Goal: Answer question/provide support: Answer question/provide support

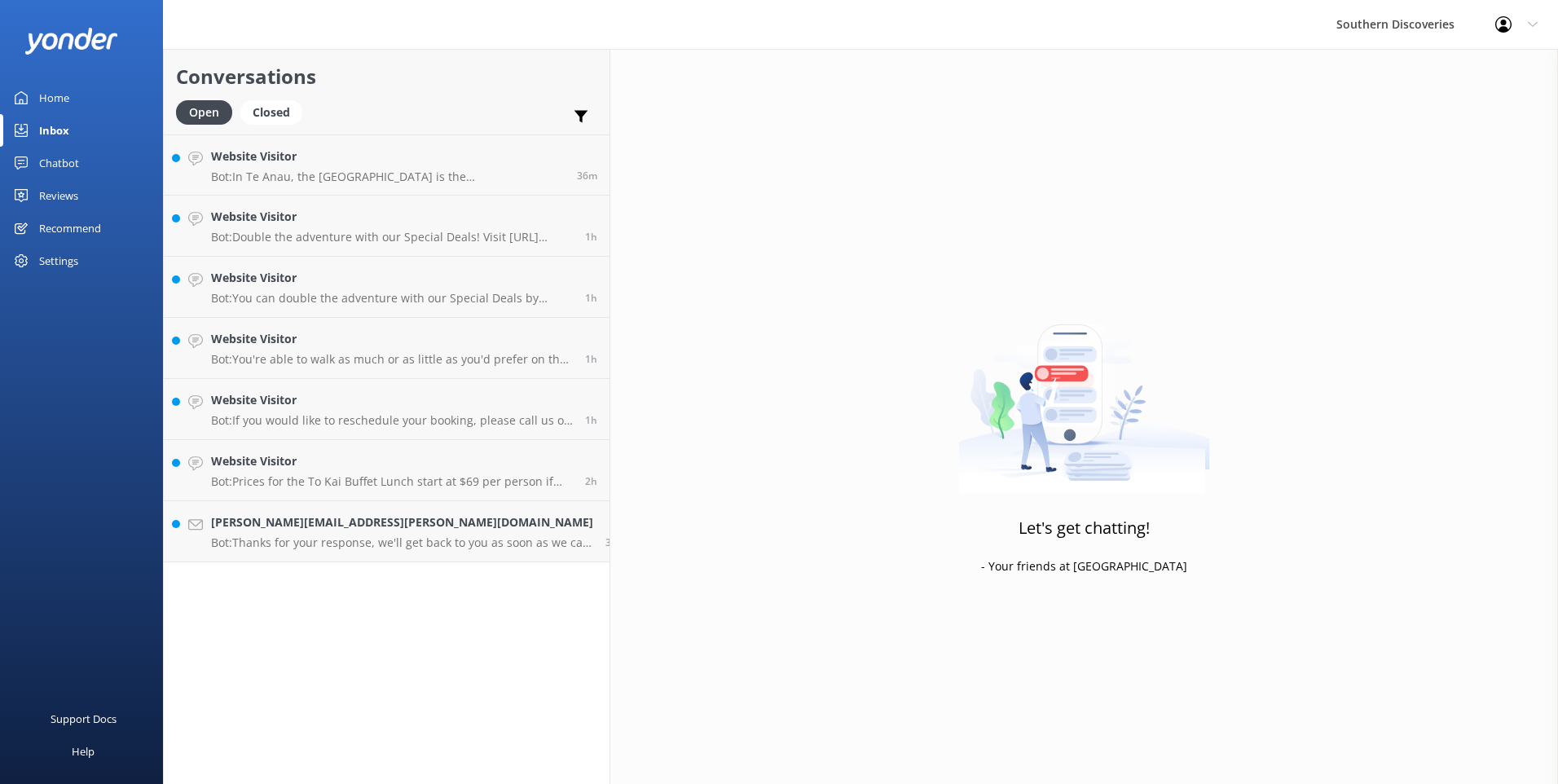
click at [311, 517] on h4 "[PERSON_NAME][EMAIL_ADDRESS][PERSON_NAME][DOMAIN_NAME]" at bounding box center [402, 523] width 382 height 18
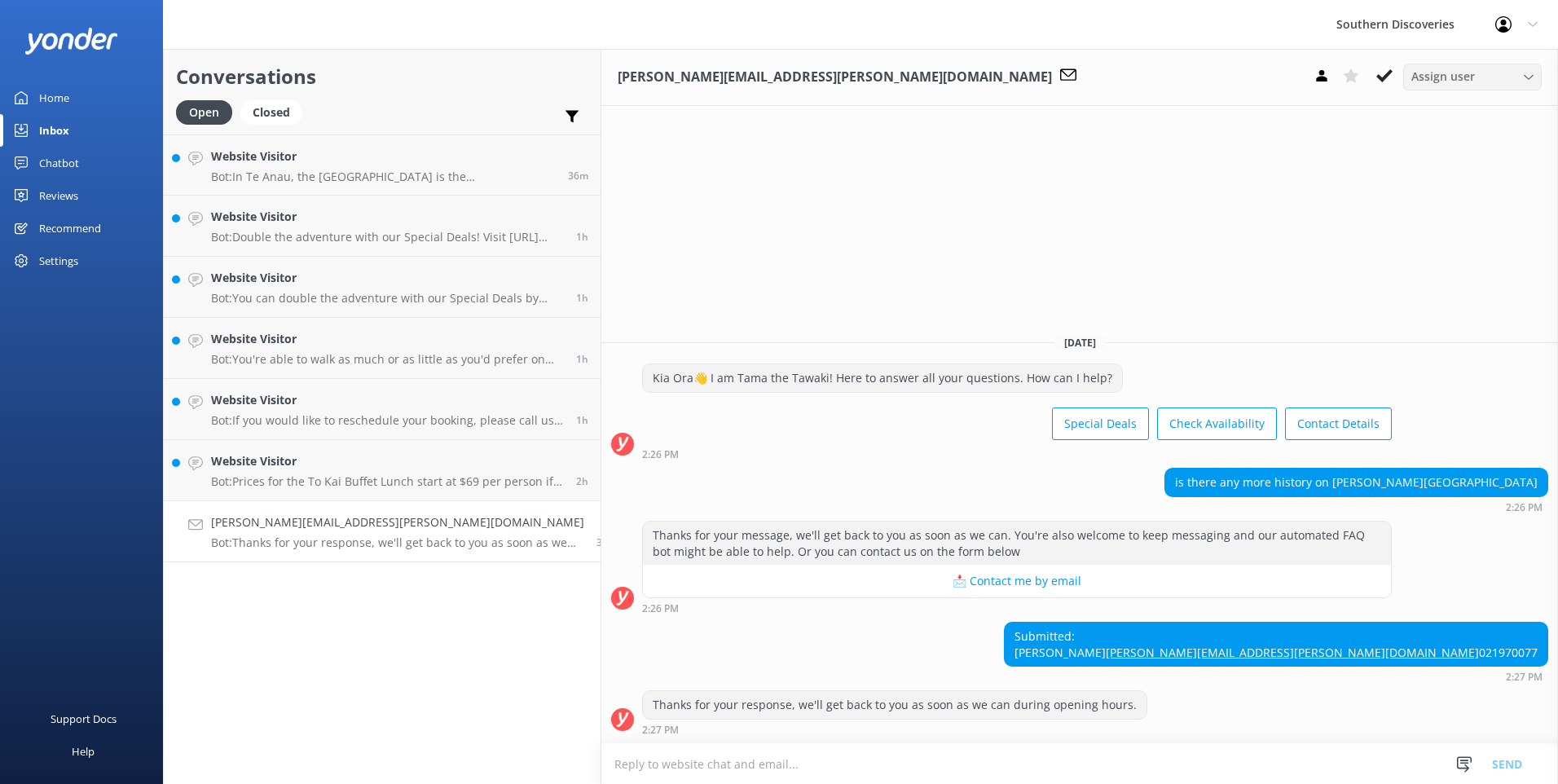
click at [1441, 77] on span "Assign user" at bounding box center [1443, 76] width 64 height 18
drag, startPoint x: 1430, startPoint y: 143, endPoint x: 1390, endPoint y: 166, distance: 46.1
click at [1429, 143] on div "[PERSON_NAME]" at bounding box center [1450, 144] width 77 height 16
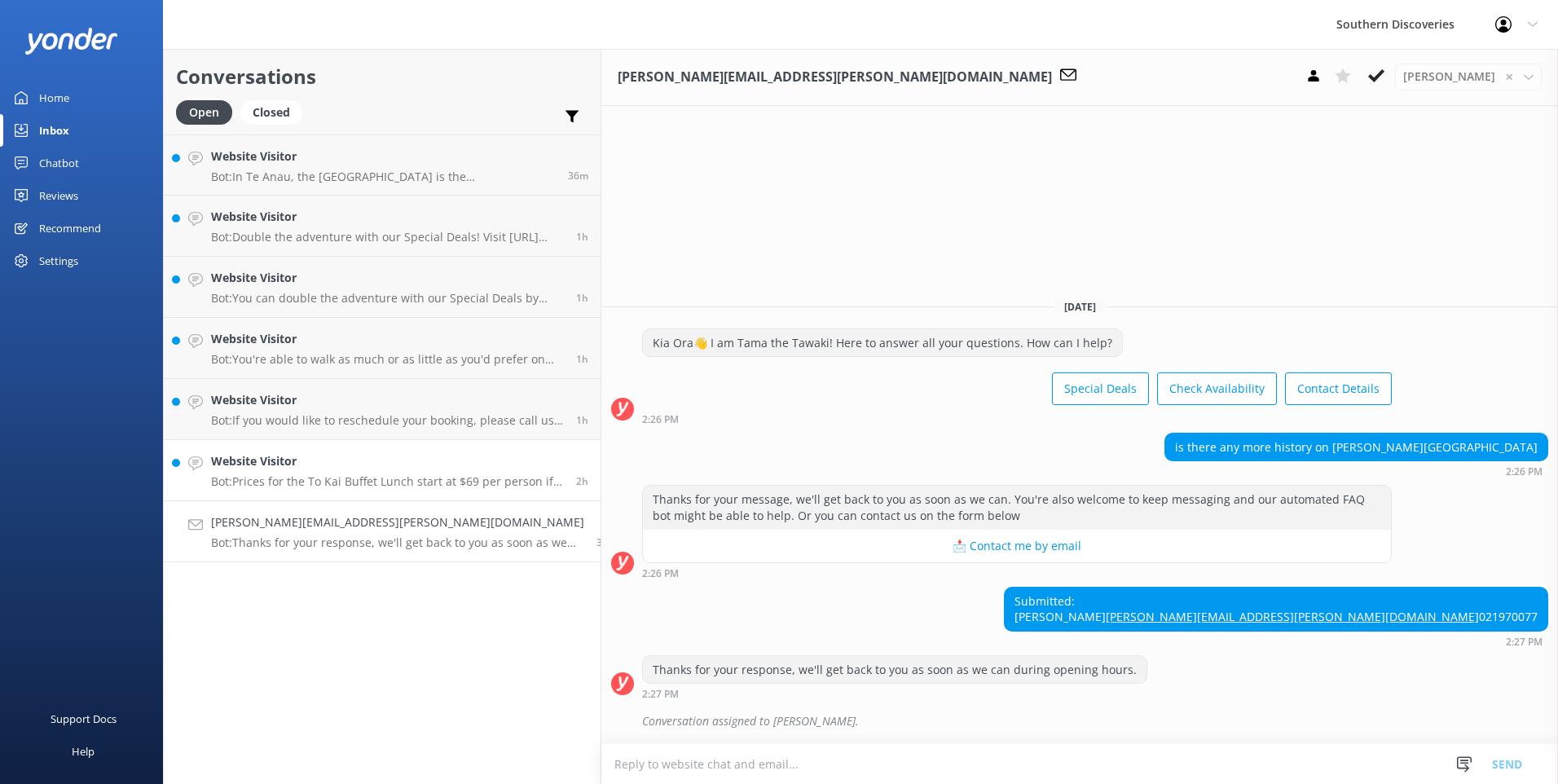
drag, startPoint x: 272, startPoint y: 495, endPoint x: 280, endPoint y: 489, distance: 10.0
click at [273, 495] on link "Website Visitor Bot: Prices for the To Kai Buffet Lunch start at $69 per person…" at bounding box center [382, 470] width 437 height 61
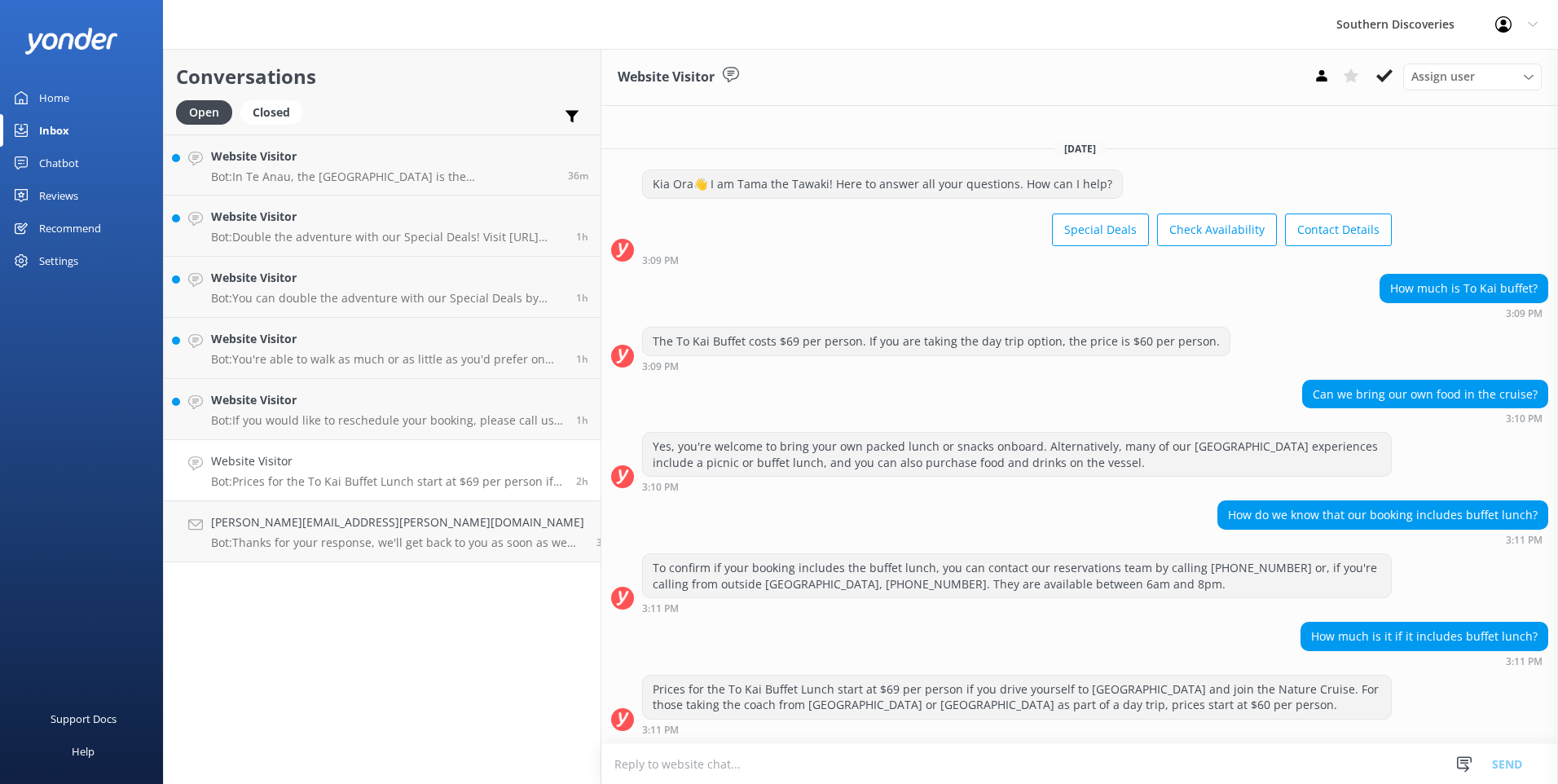
click at [1390, 72] on use at bounding box center [1384, 76] width 16 height 13
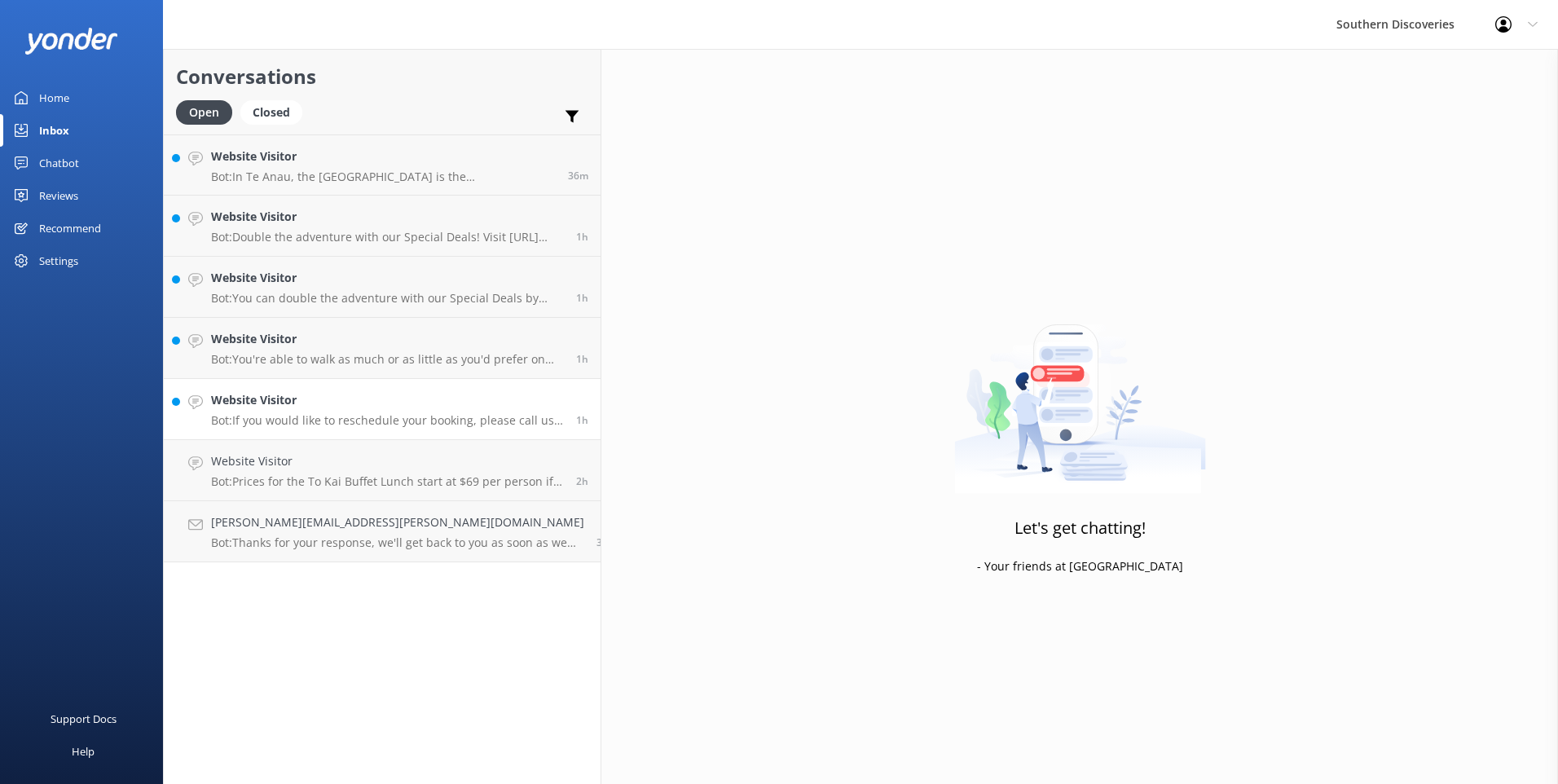
click at [298, 413] on div "Website Visitor Bot: If you would like to reschedule your booking, please call …" at bounding box center [387, 408] width 352 height 36
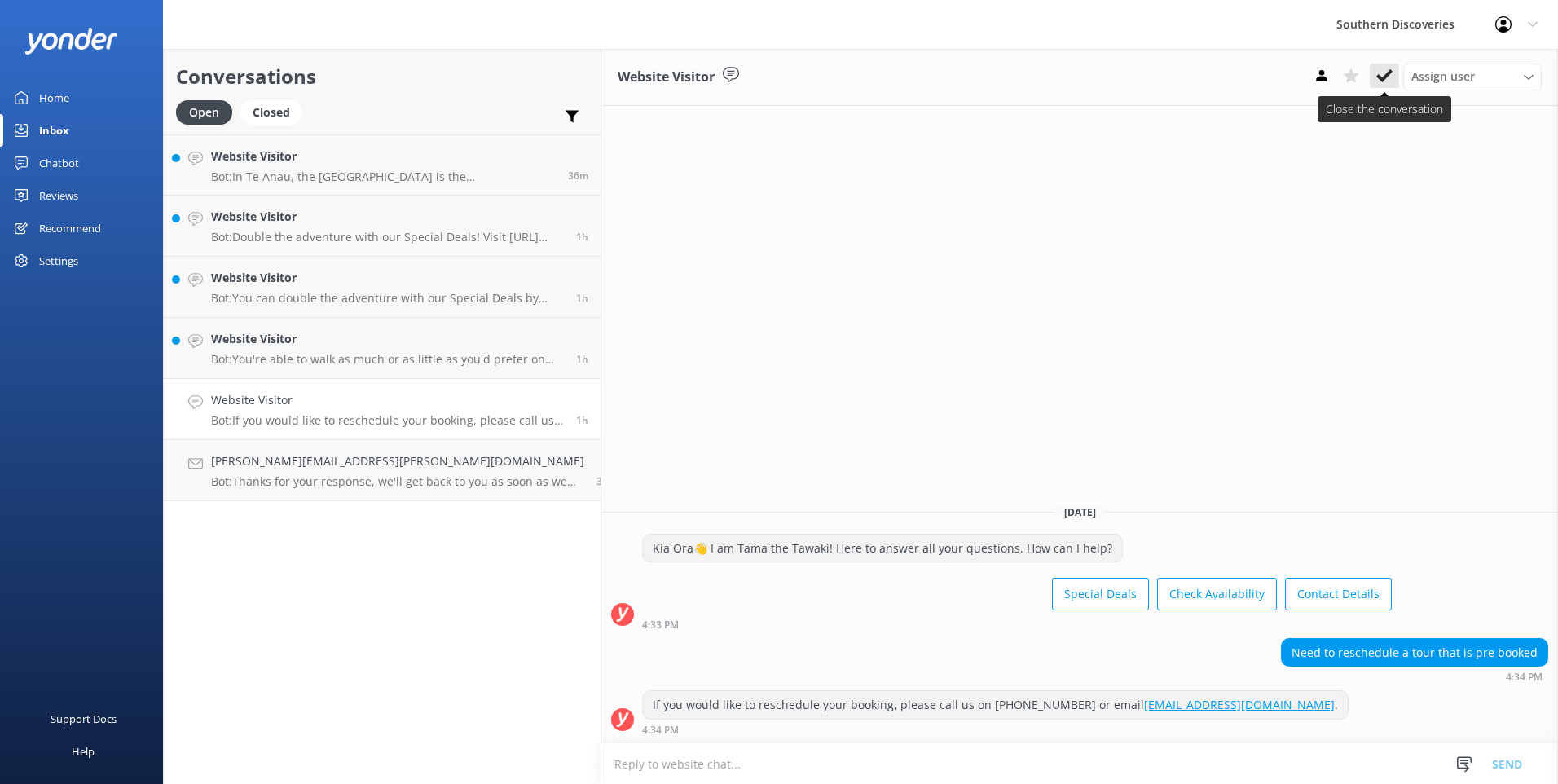
click at [1386, 79] on icon at bounding box center [1384, 76] width 16 height 16
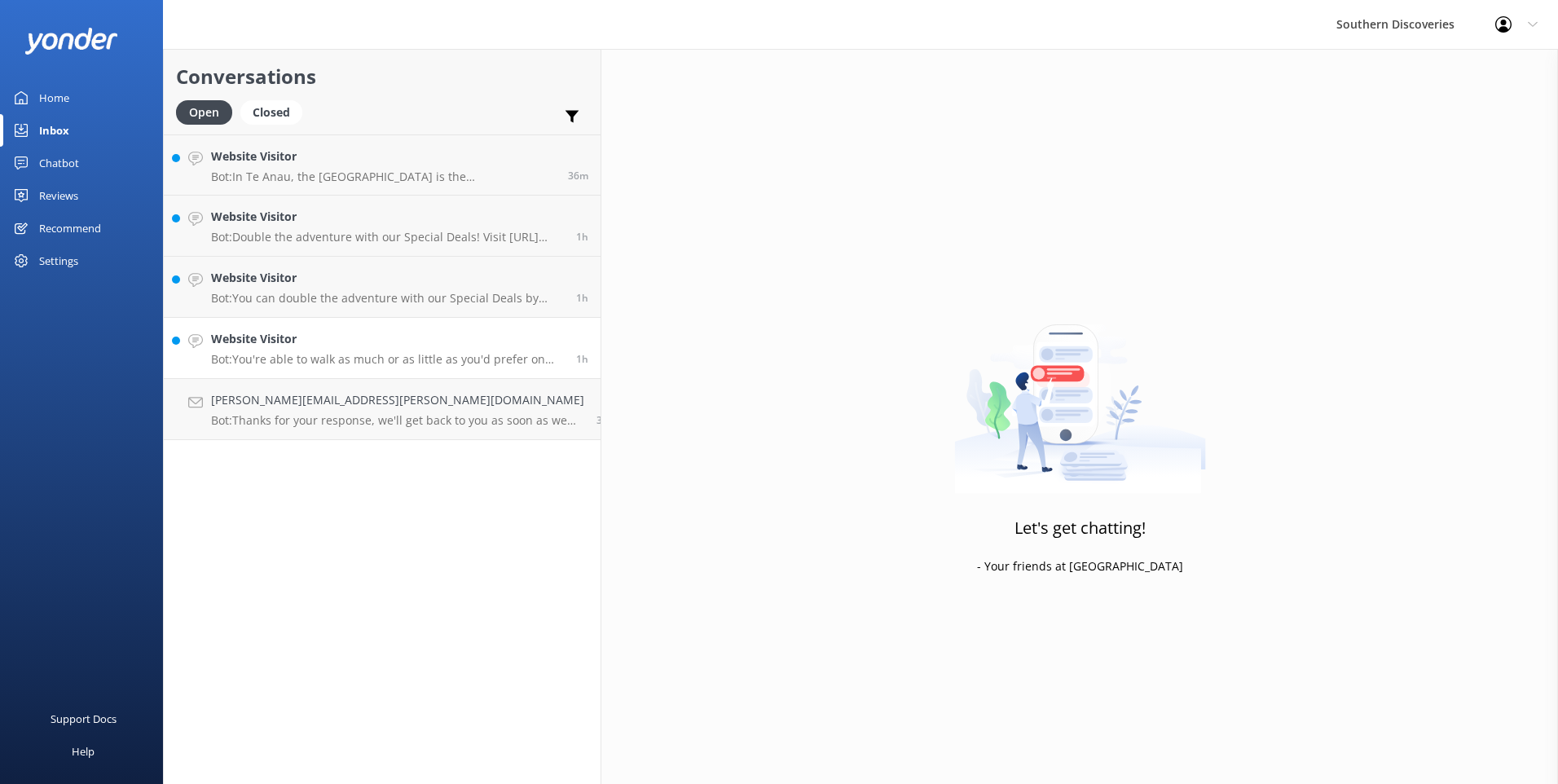
drag, startPoint x: 270, startPoint y: 361, endPoint x: 278, endPoint y: 358, distance: 8.5
click at [270, 361] on p "Bot: You're able to walk as much or as little as you'd prefer on the track and …" at bounding box center [387, 359] width 352 height 15
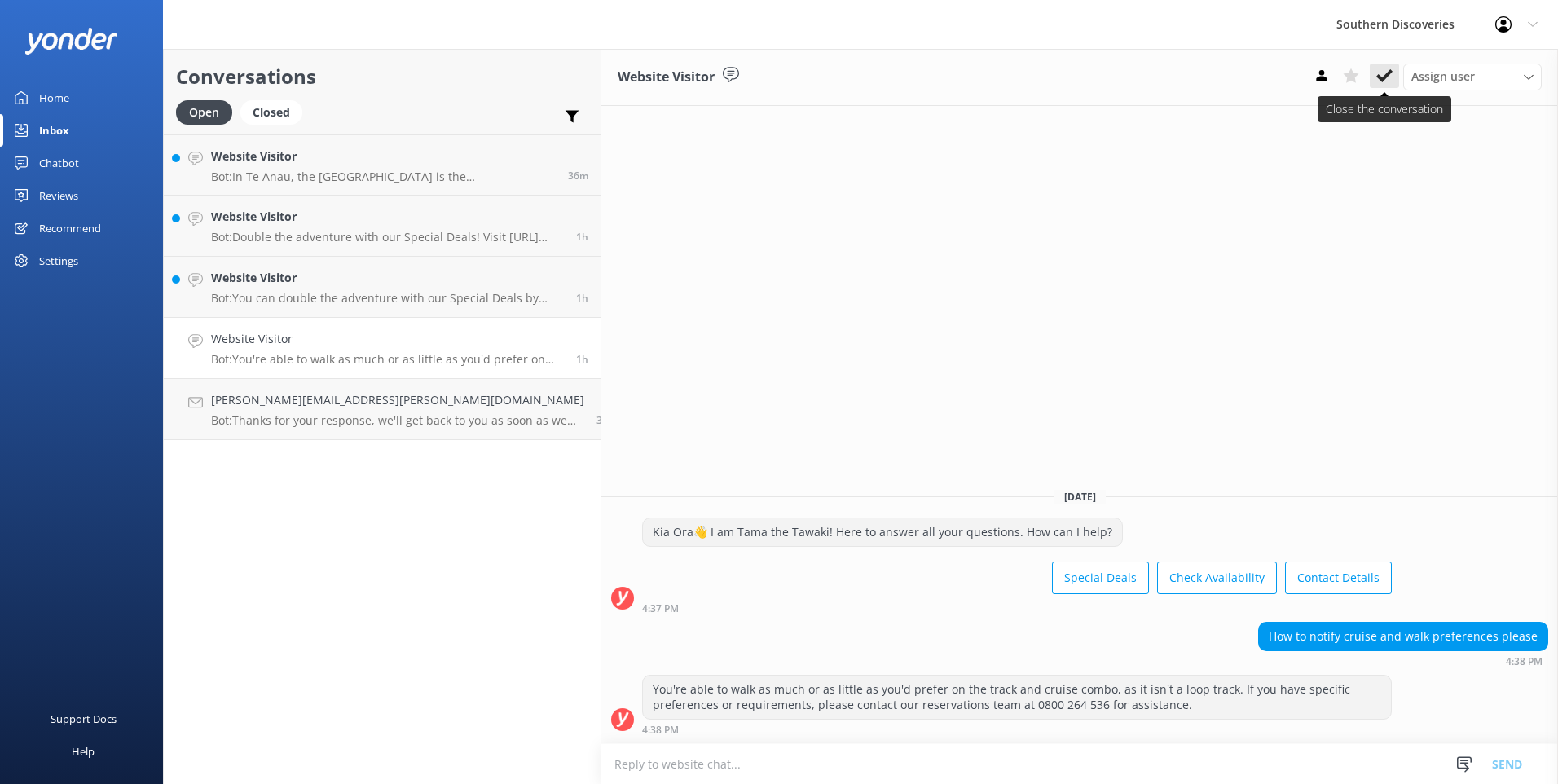
click at [1394, 82] on button at bounding box center [1384, 76] width 29 height 25
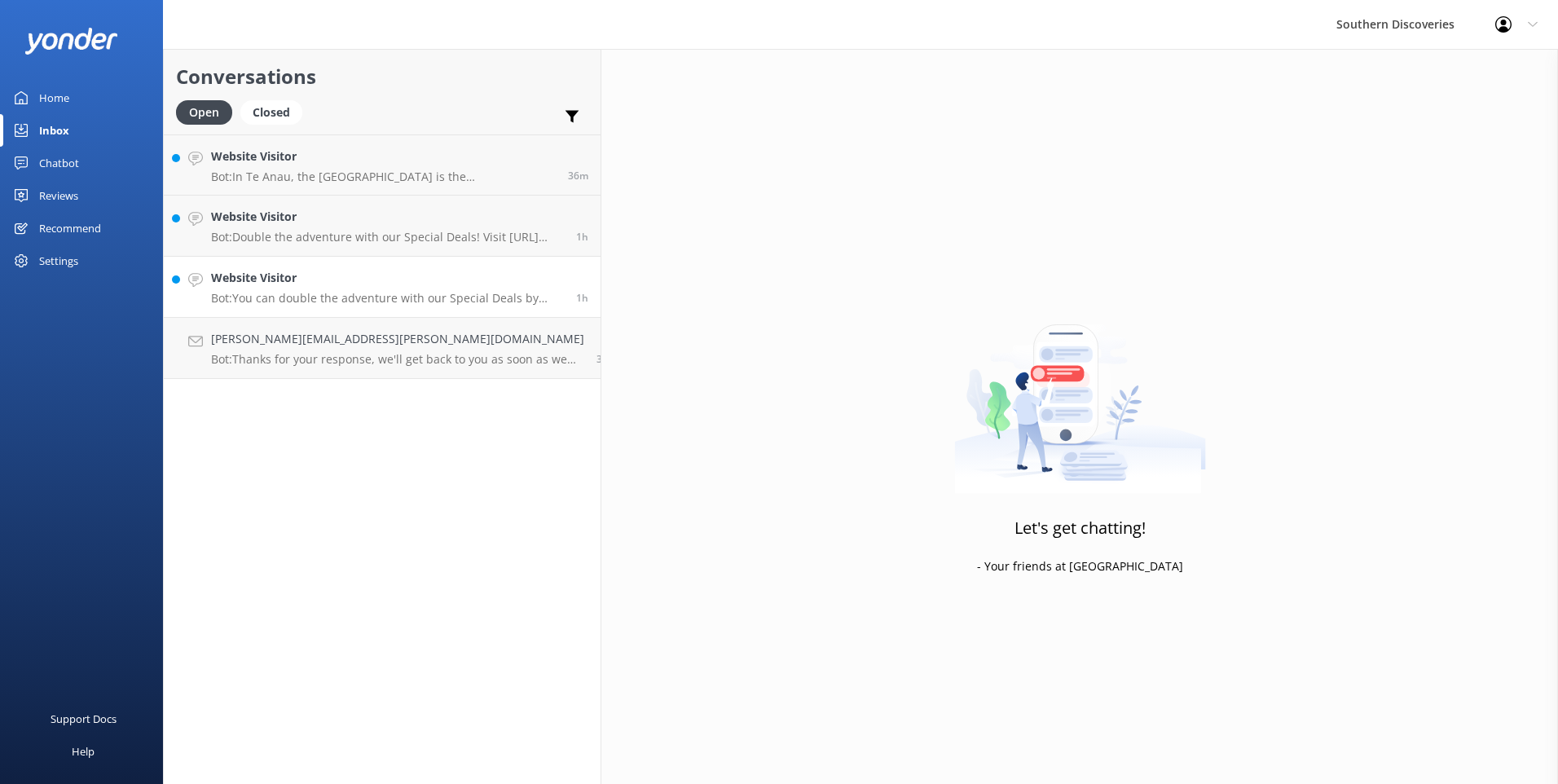
click at [341, 269] on h4 "Website Visitor" at bounding box center [387, 278] width 352 height 18
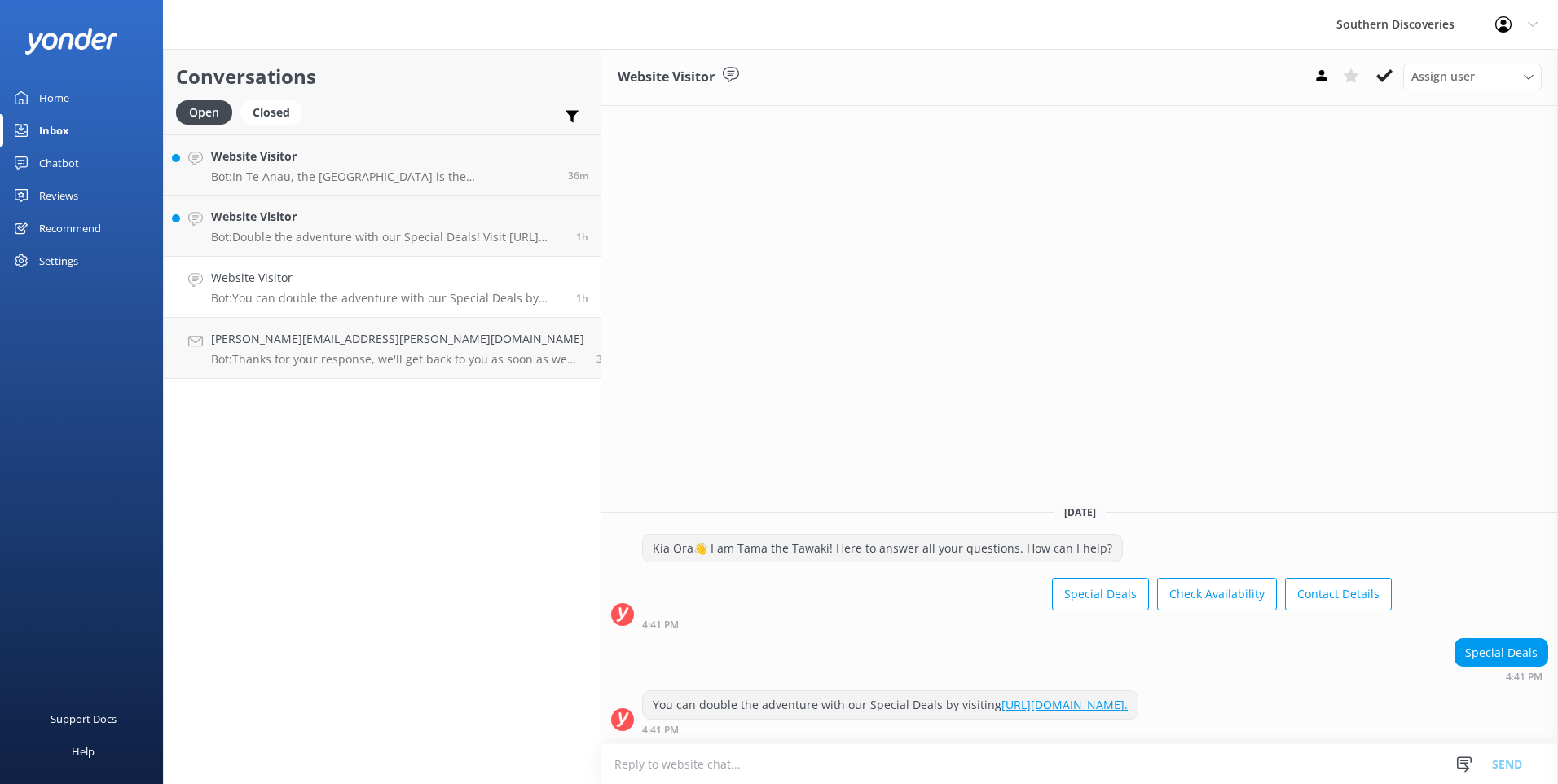
drag, startPoint x: 1387, startPoint y: 73, endPoint x: 1133, endPoint y: 90, distance: 254.6
click at [1385, 71] on icon at bounding box center [1384, 76] width 16 height 16
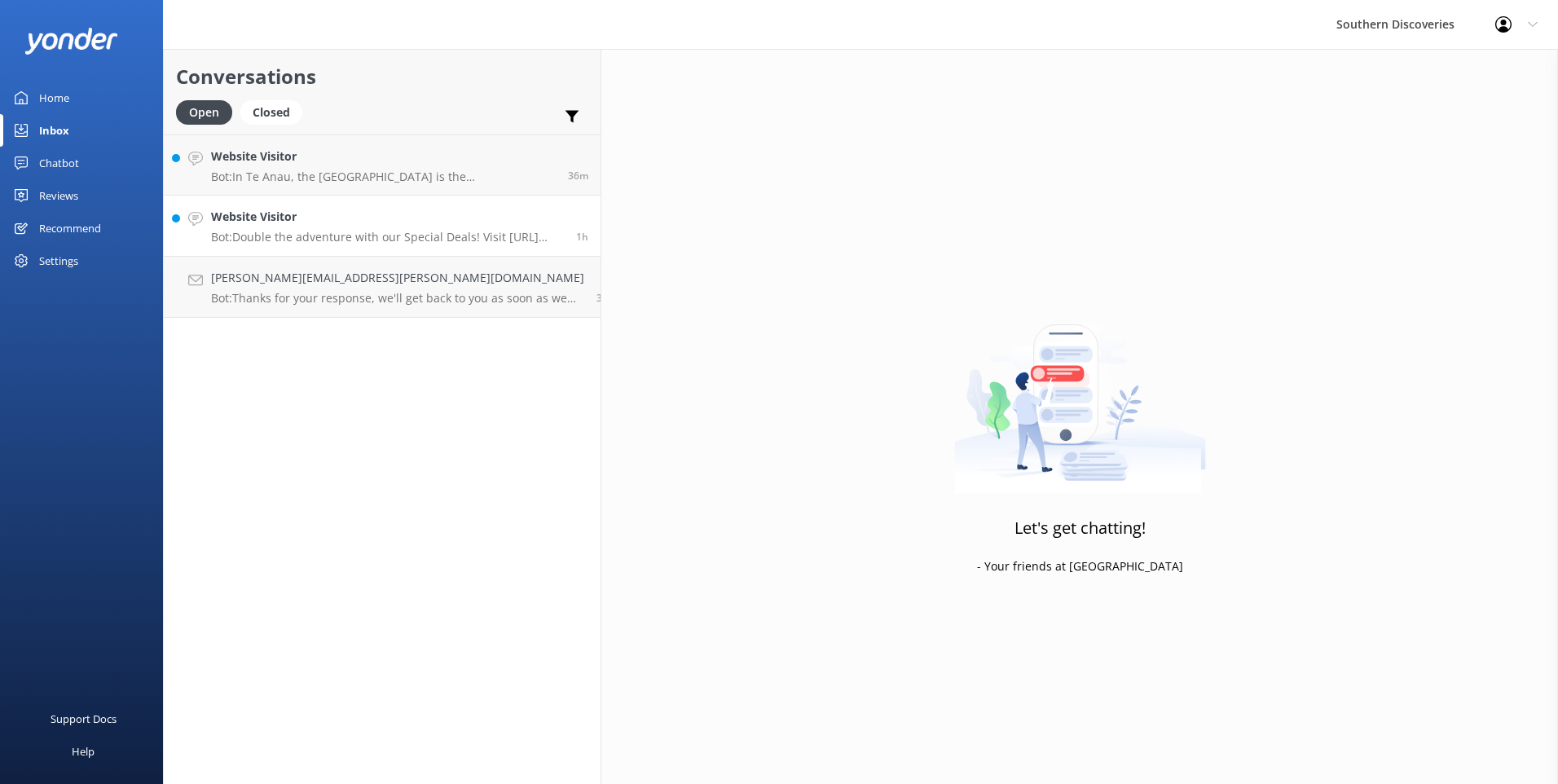
drag, startPoint x: 303, startPoint y: 219, endPoint x: 357, endPoint y: 205, distance: 55.8
click at [302, 219] on h4 "Website Visitor" at bounding box center [387, 217] width 352 height 18
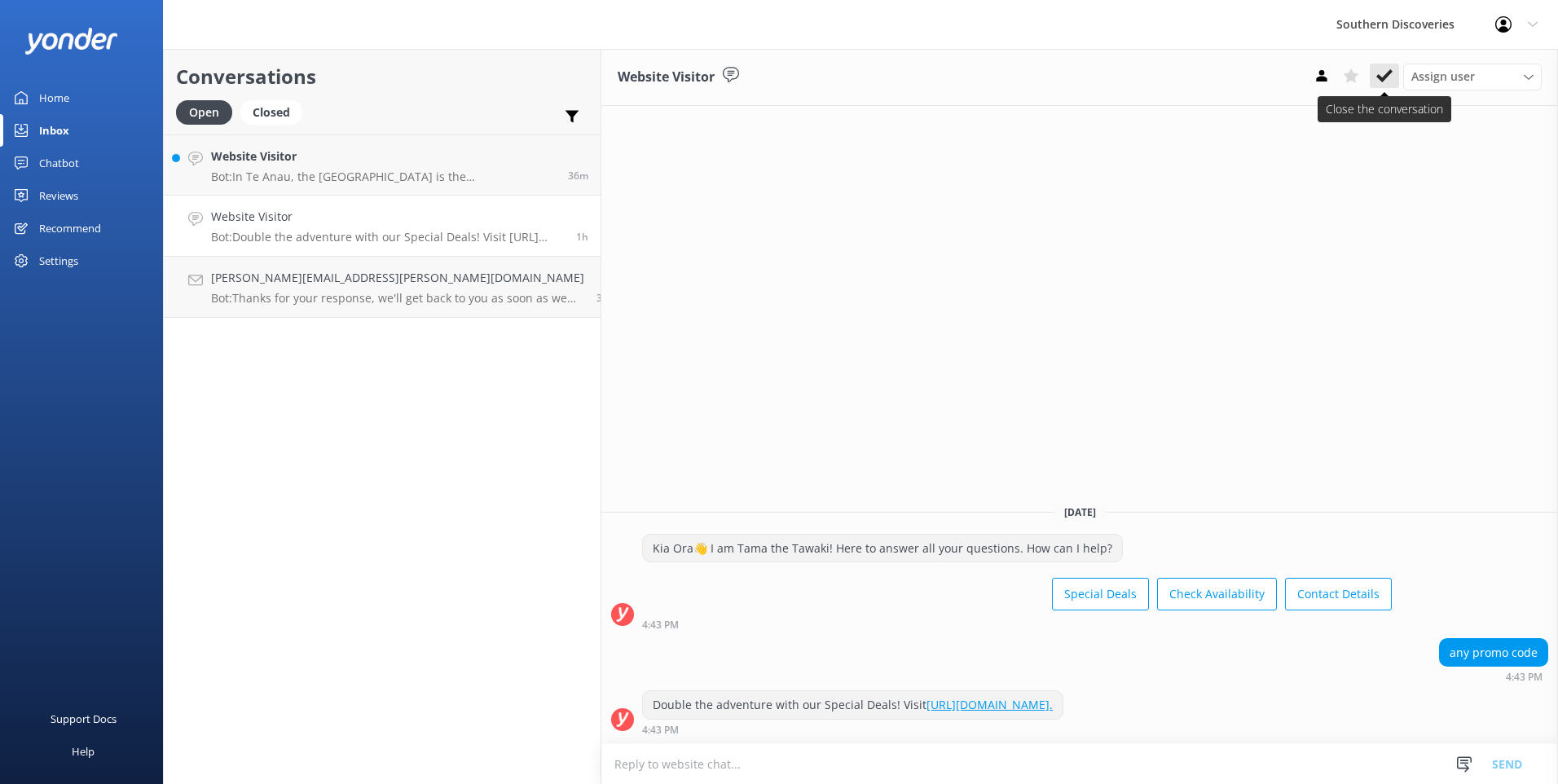
click at [1382, 69] on icon at bounding box center [1384, 76] width 16 height 16
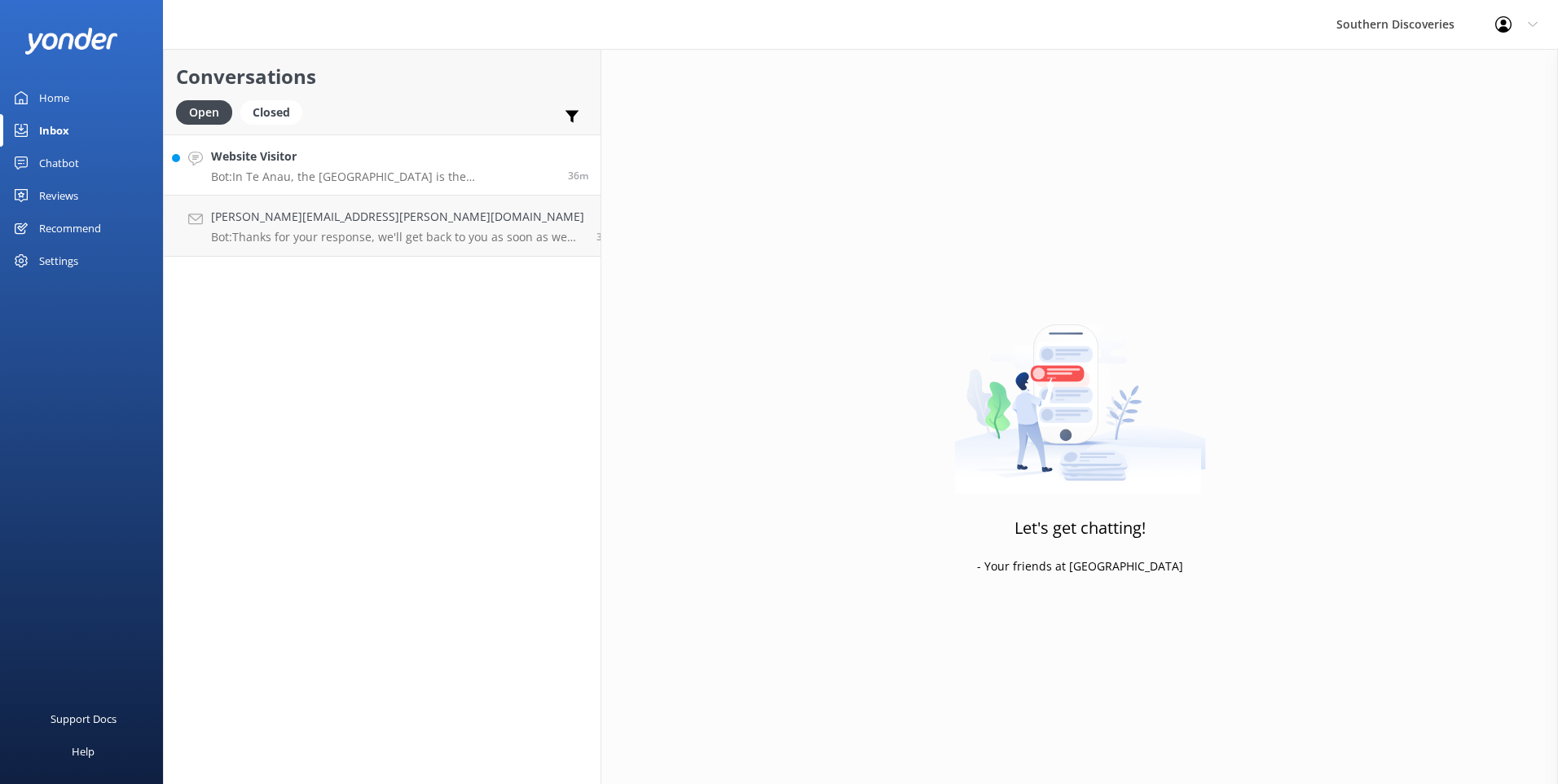
click at [362, 155] on h4 "Website Visitor" at bounding box center [383, 157] width 344 height 18
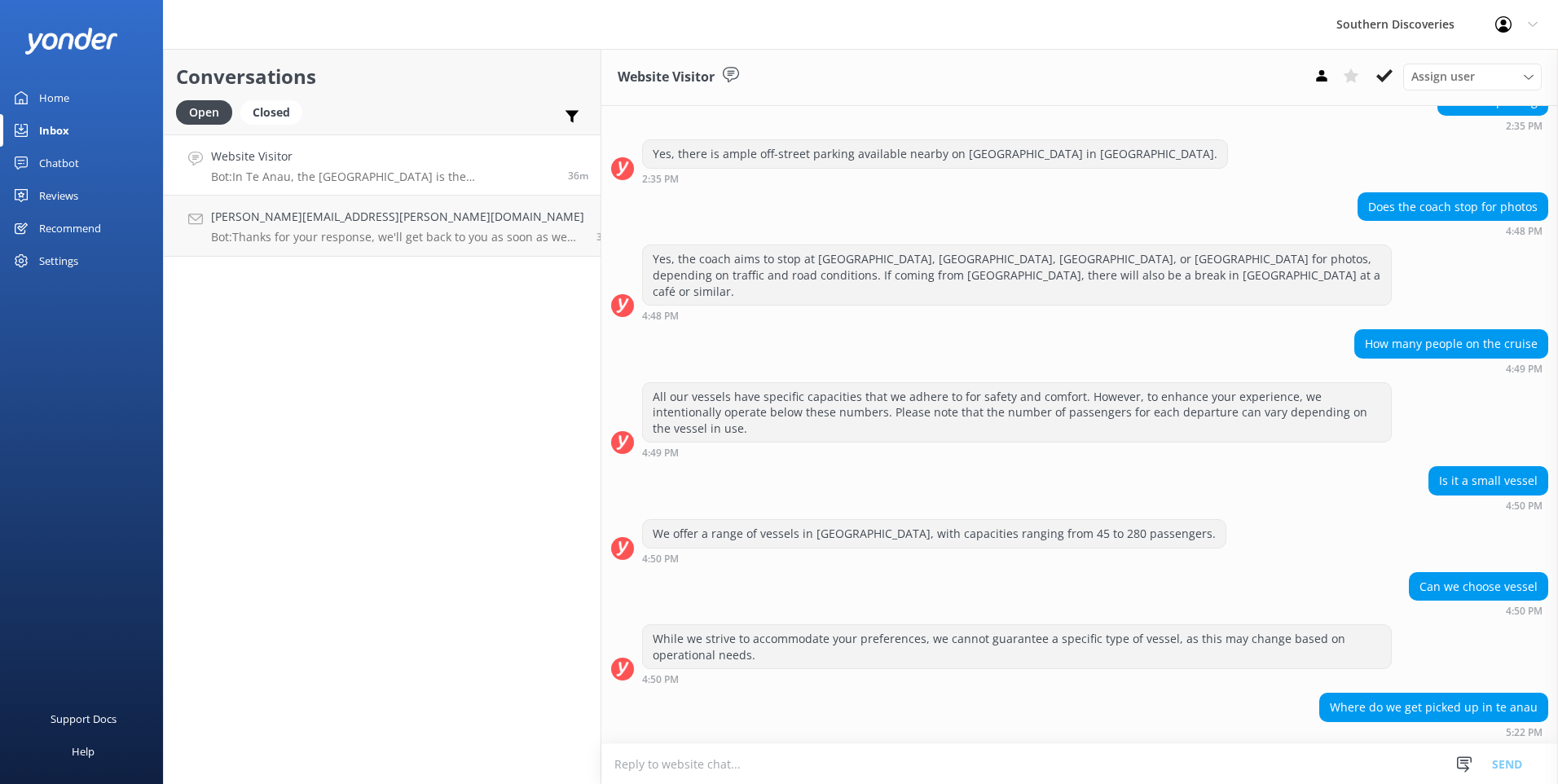
scroll to position [400, 0]
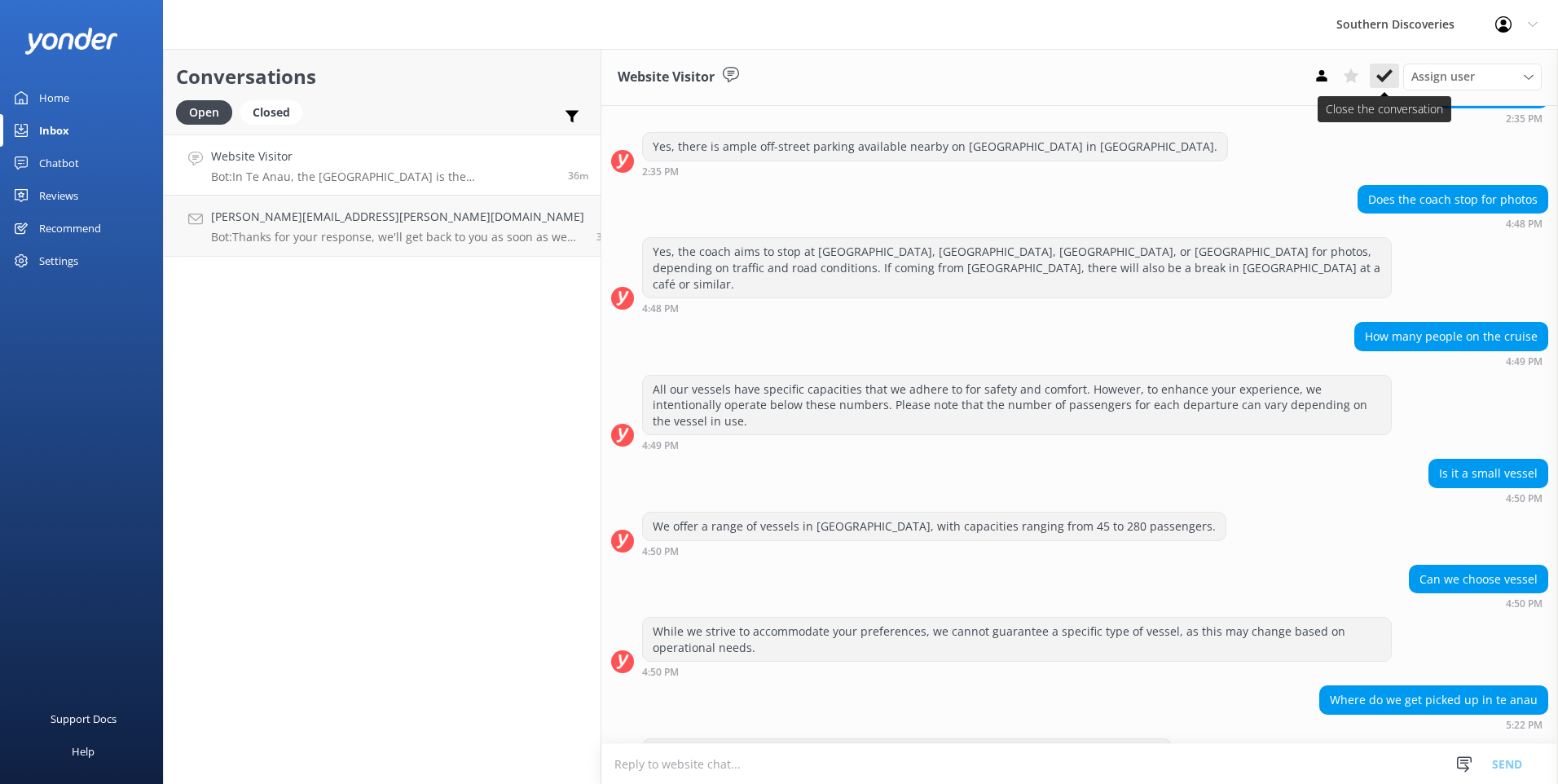
click at [1380, 72] on icon at bounding box center [1384, 76] width 16 height 16
